Goal: Information Seeking & Learning: Learn about a topic

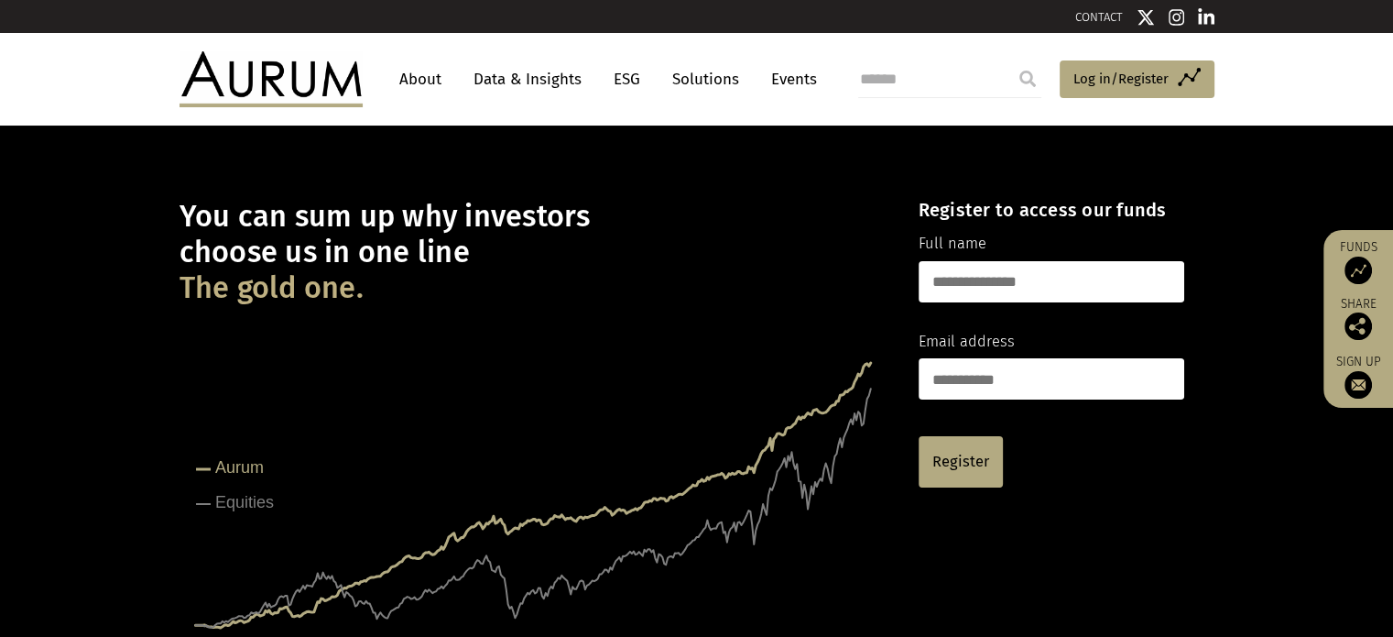
click at [878, 80] on input "search" at bounding box center [949, 79] width 183 height 37
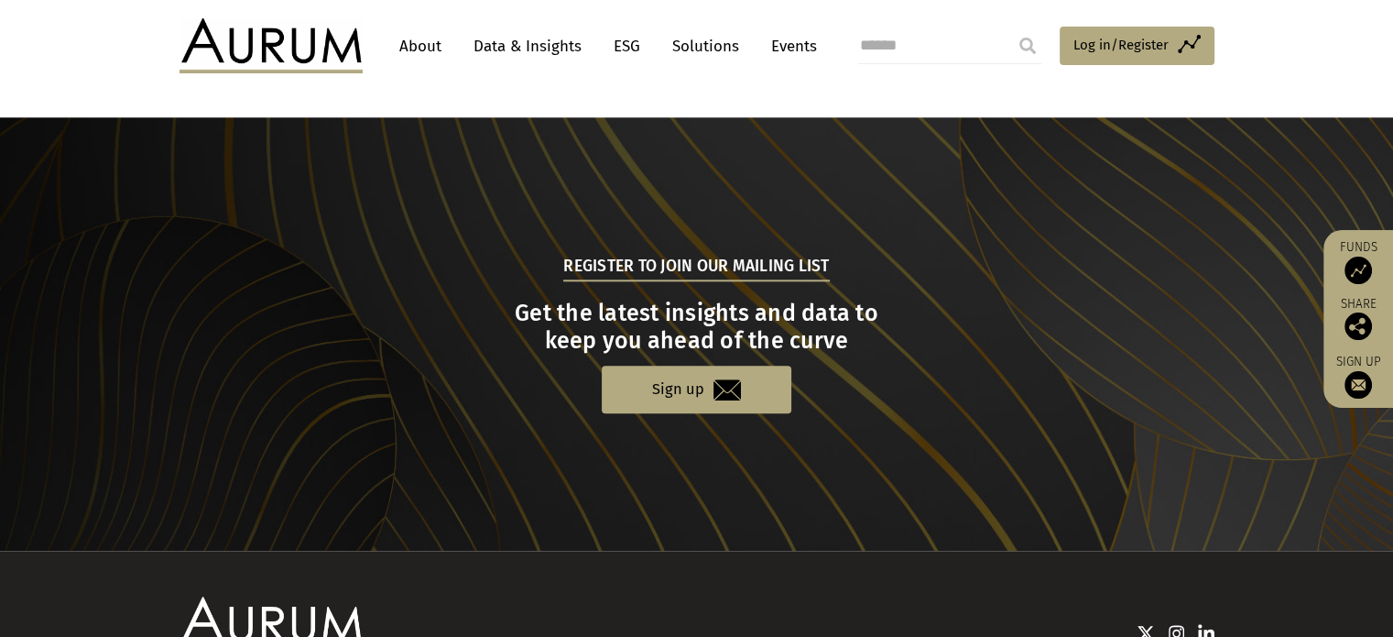
scroll to position [1480, 0]
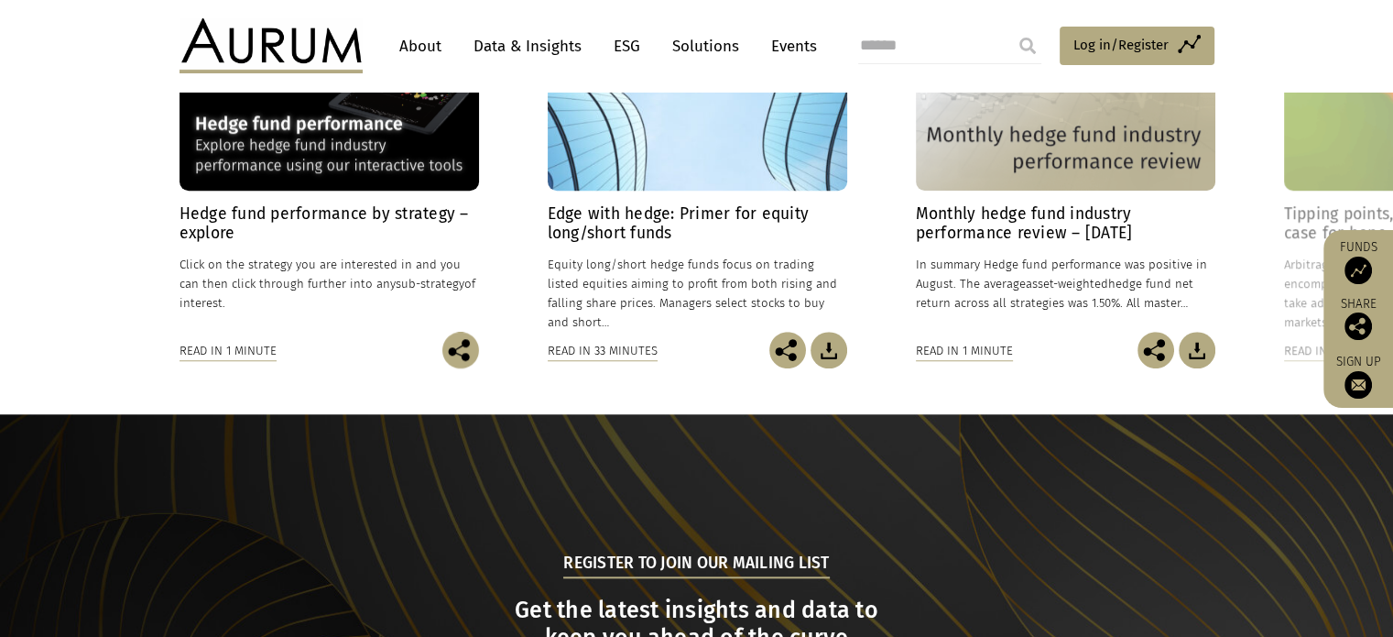
click at [895, 49] on input "search" at bounding box center [949, 45] width 183 height 37
type input "**********"
click at [1019, 49] on input "submit" at bounding box center [1028, 45] width 37 height 37
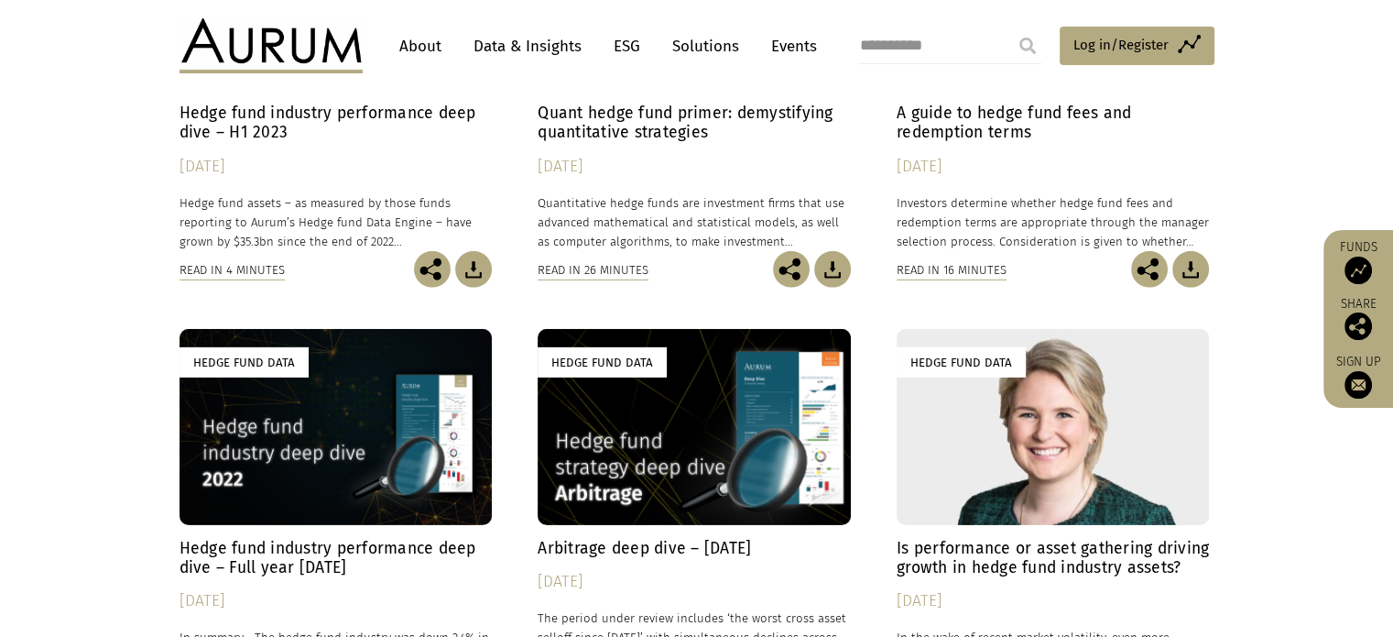
scroll to position [5955, 0]
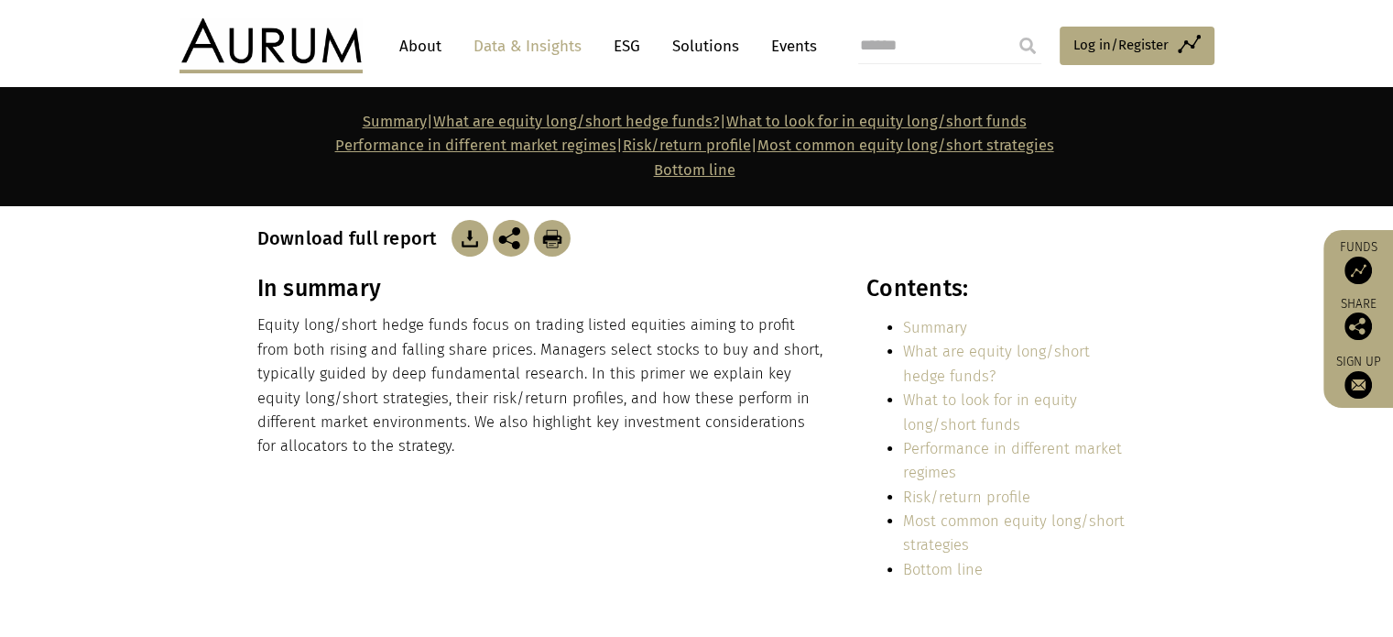
scroll to position [275, 0]
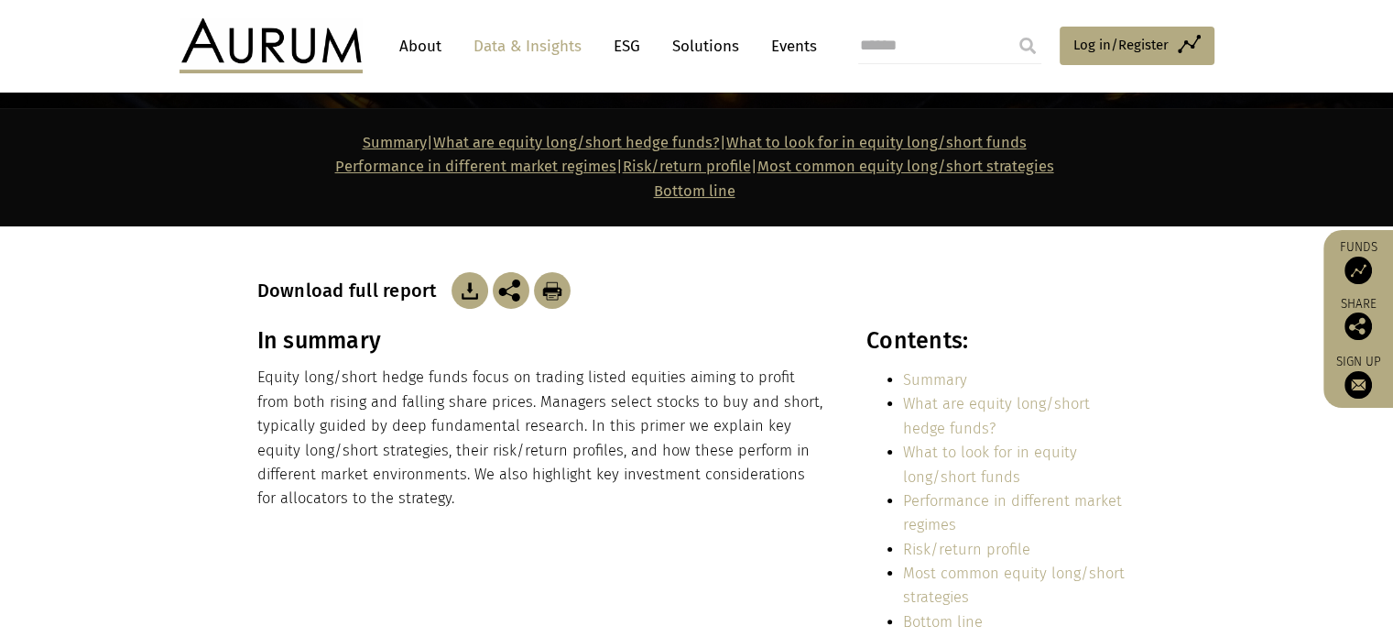
click at [846, 283] on div "Download full report" at bounding box center [696, 290] width 879 height 37
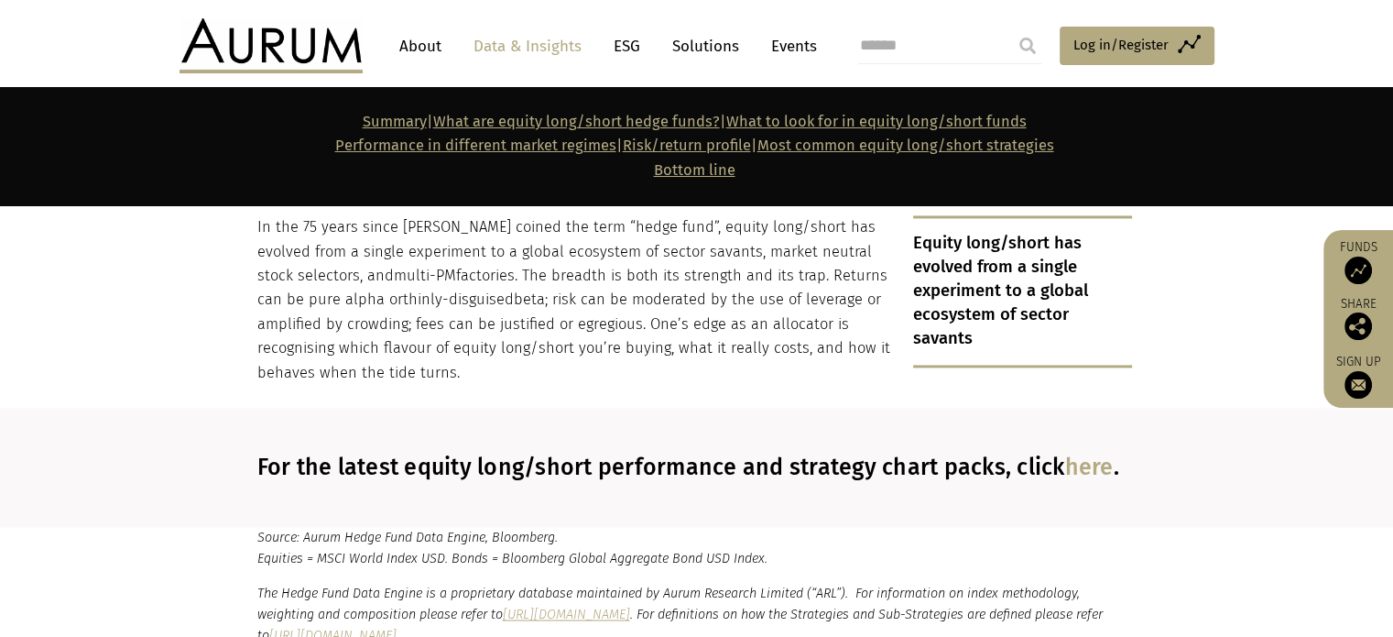
scroll to position [16962, 0]
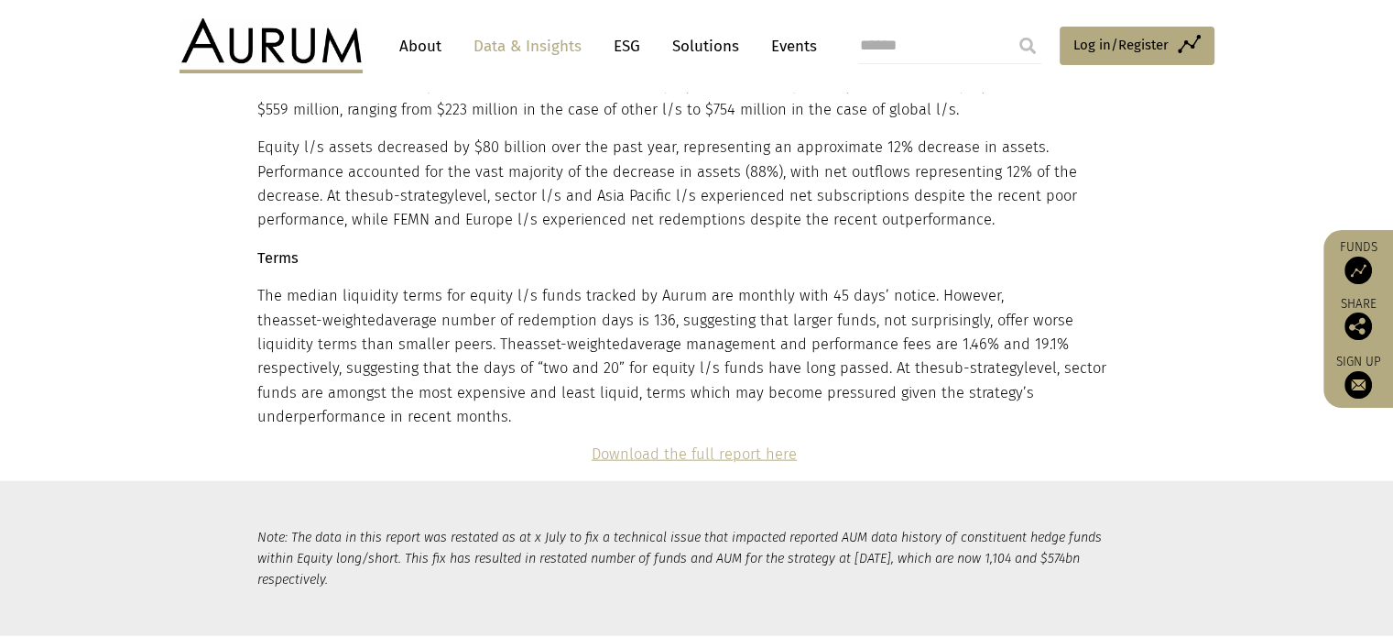
scroll to position [4306, 0]
